Goal: Task Accomplishment & Management: Manage account settings

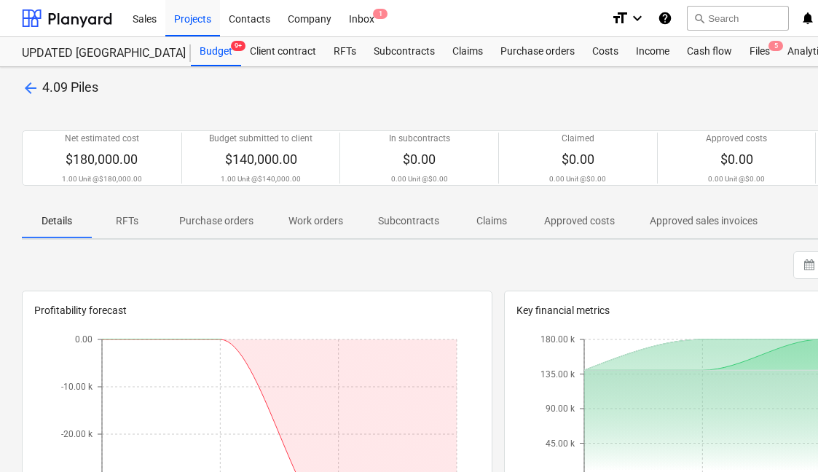
scroll to position [23, 0]
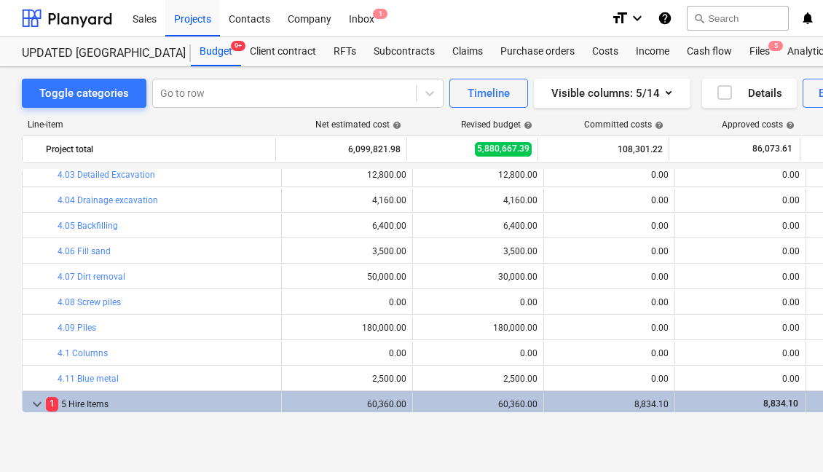
scroll to position [1155, 0]
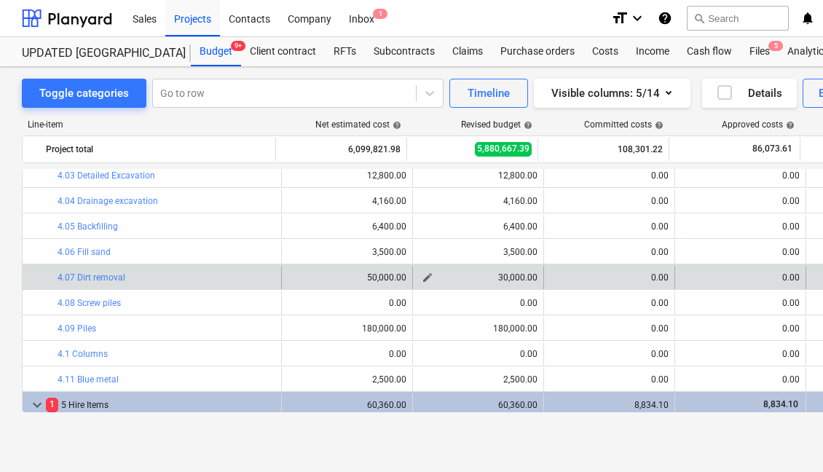
click at [422, 276] on span "edit" at bounding box center [428, 278] width 12 height 12
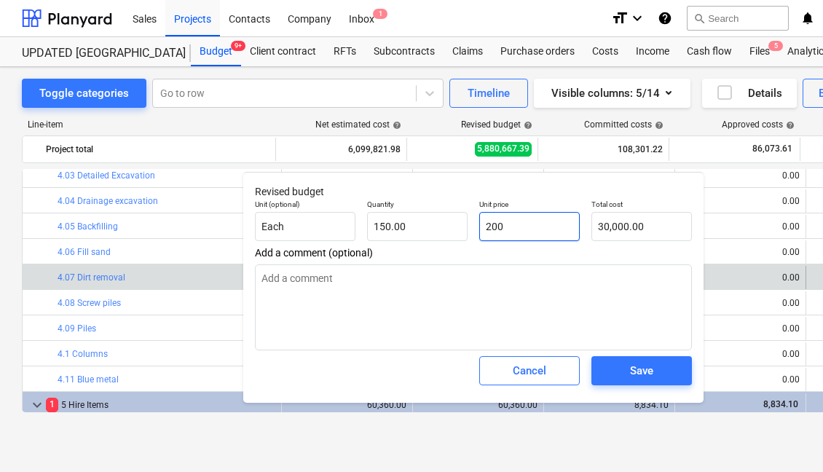
click at [499, 228] on input "200" at bounding box center [529, 226] width 101 height 29
drag, startPoint x: 506, startPoint y: 228, endPoint x: 478, endPoint y: 227, distance: 28.4
click at [478, 227] on div "Unit price 200" at bounding box center [530, 220] width 112 height 53
type input "3"
type textarea "x"
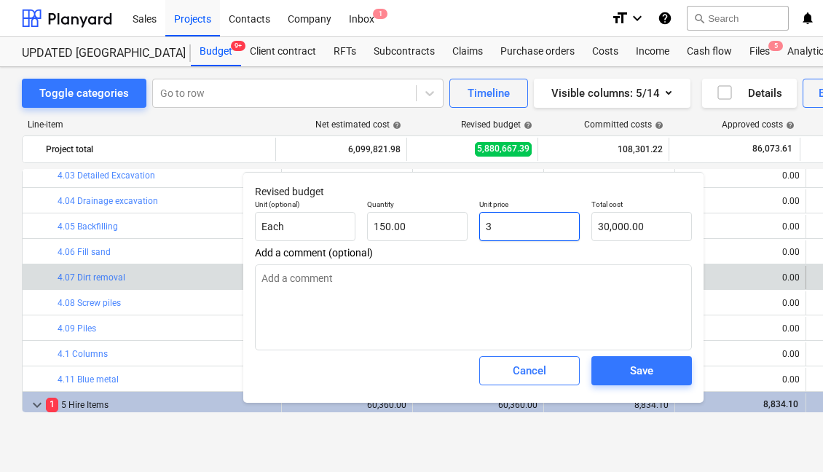
type input "450.00"
type input "30"
type textarea "x"
type input "4,500.00"
type input "300"
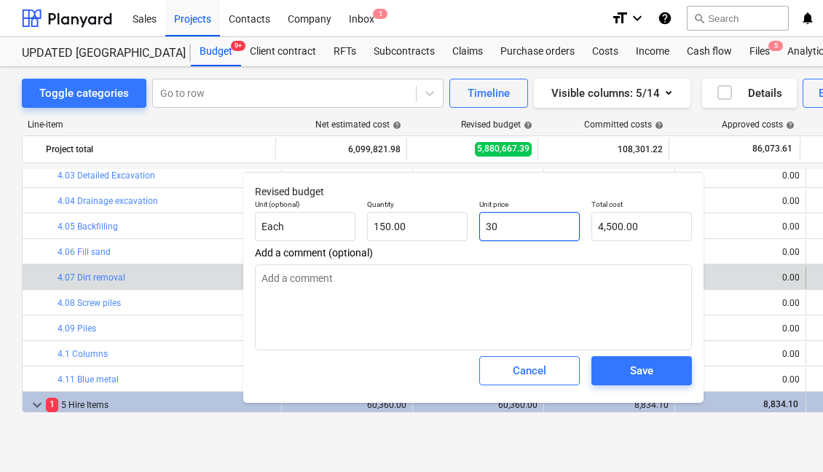
type textarea "x"
type input "45,000.00"
type input "30"
type textarea "x"
type input "4,500.00"
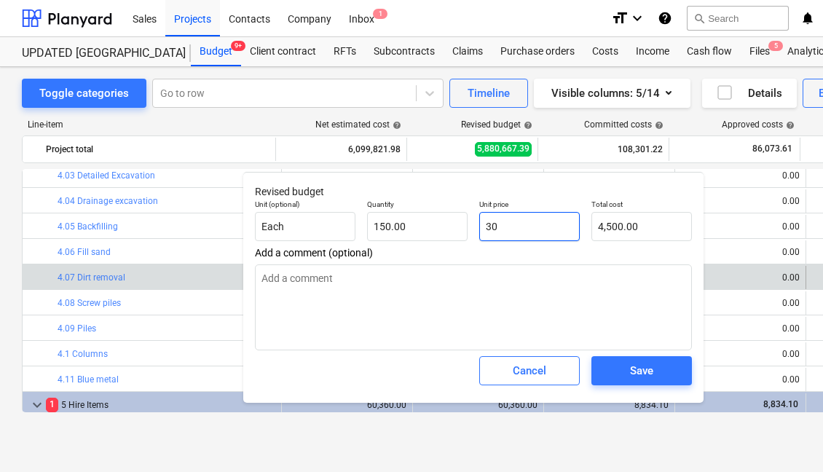
type input "3"
type textarea "x"
type input "450.00"
type textarea "x"
type input "0.00"
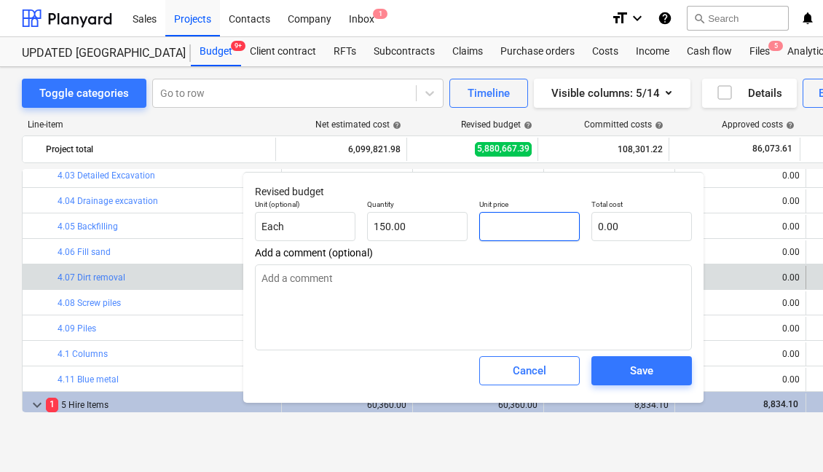
type input "4"
type textarea "x"
type input "600.00"
type input "40"
type textarea "x"
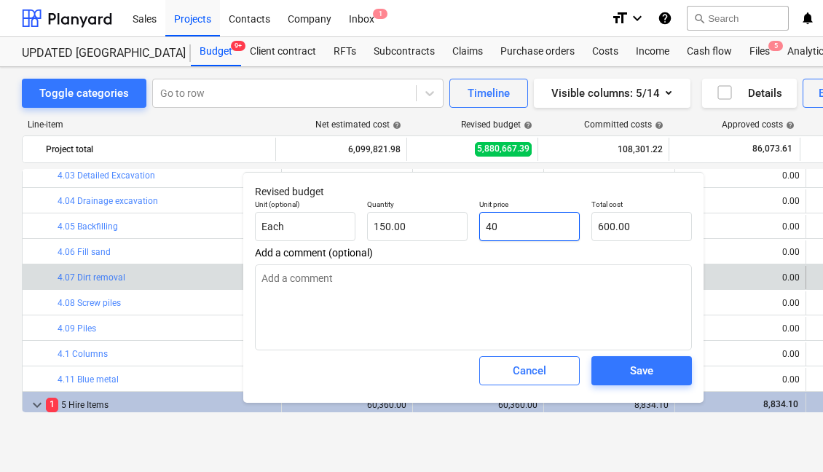
type input "6,000.00"
type input "400"
type textarea "x"
type input "60,000.00"
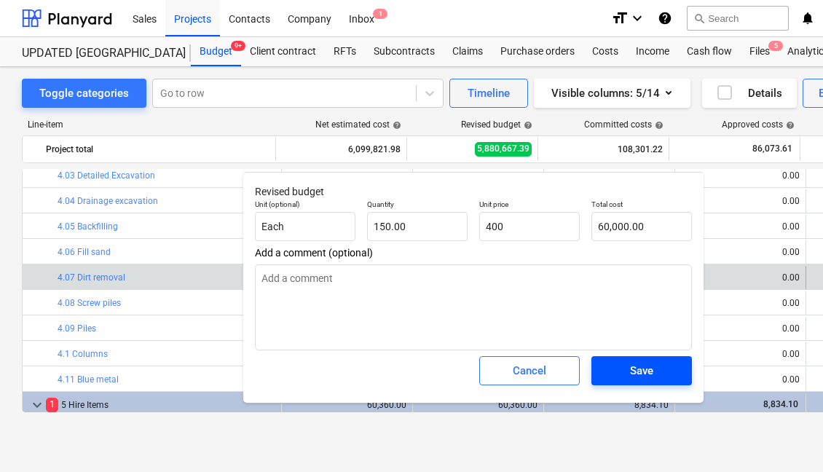
type input "400.00"
click at [629, 368] on span "Save" at bounding box center [642, 370] width 66 height 19
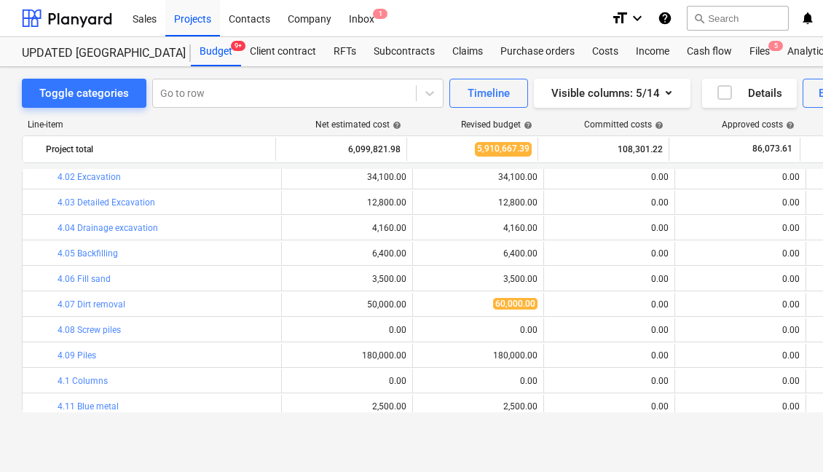
scroll to position [1136, 0]
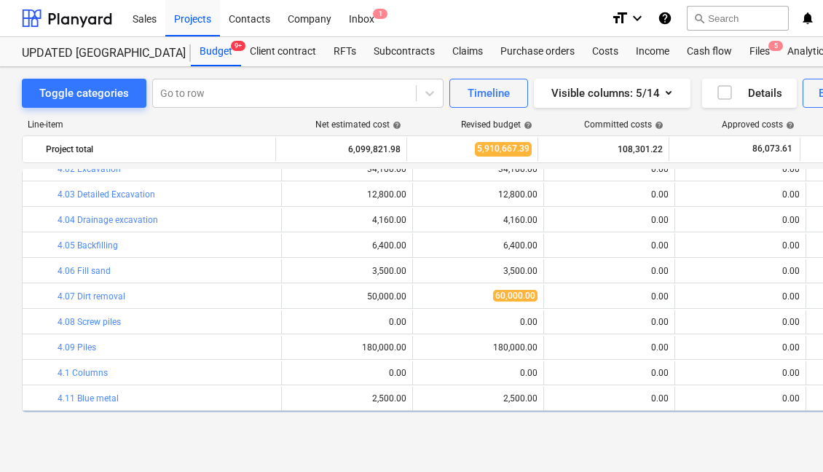
click at [373, 327] on div "edit 0.00" at bounding box center [347, 321] width 119 height 23
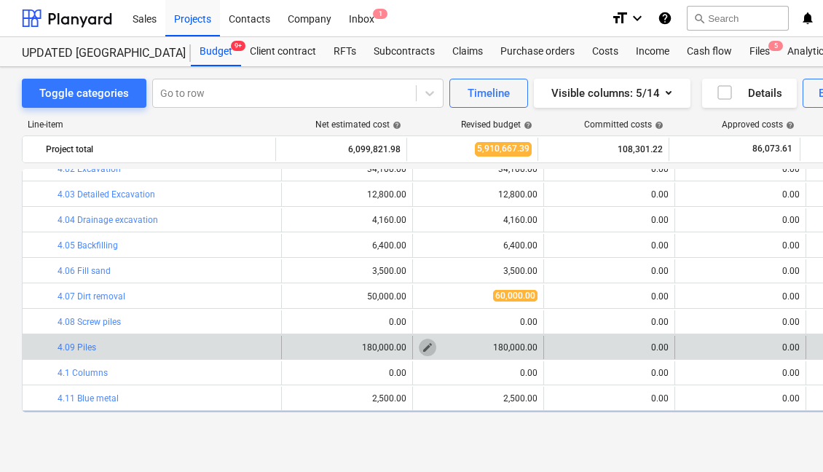
click at [430, 345] on button "edit" at bounding box center [427, 347] width 17 height 17
type textarea "x"
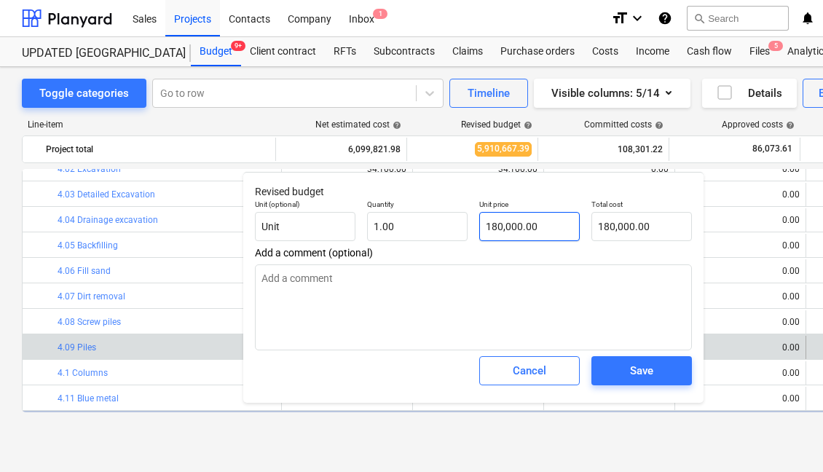
type input "180000"
click at [488, 225] on input "180000" at bounding box center [529, 226] width 101 height 29
type textarea "x"
type input "80000"
type input "80,000.00"
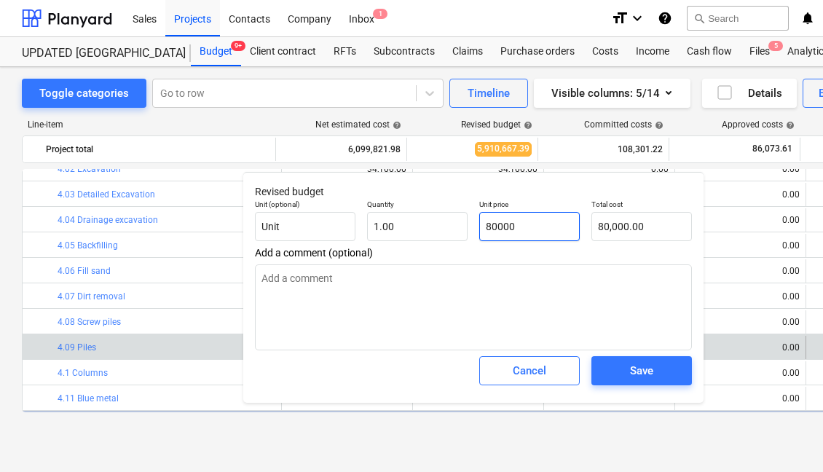
type textarea "x"
type input "280000"
type input "280,000.00"
type input "280000"
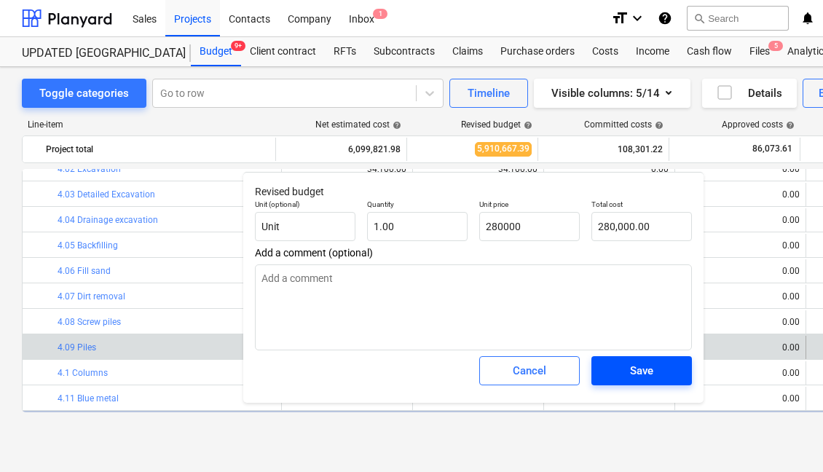
type textarea "x"
type input "280,000.00"
click at [622, 374] on span "Save" at bounding box center [642, 370] width 66 height 19
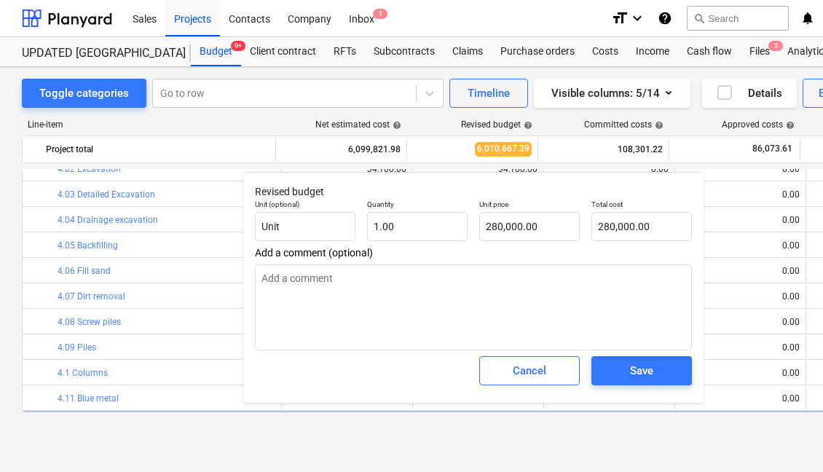
type textarea "x"
